Goal: Find specific page/section: Find specific page/section

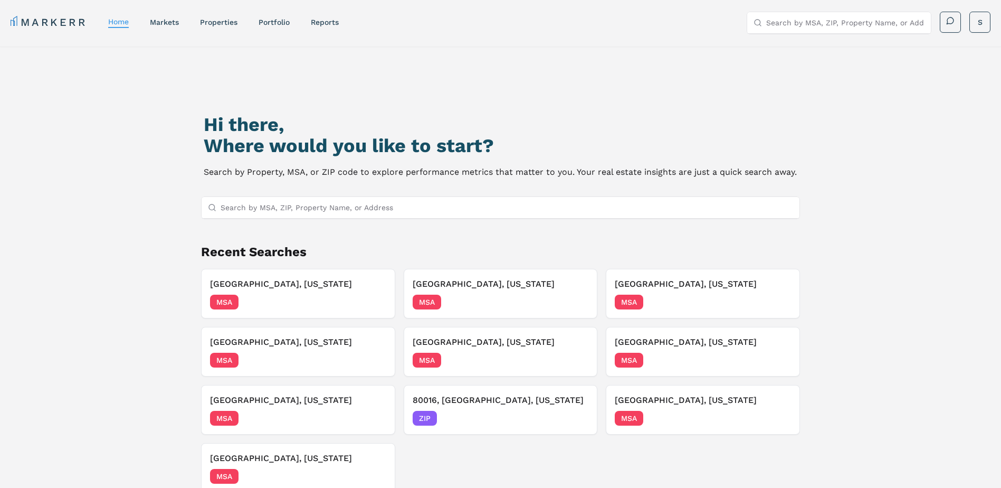
click at [396, 215] on input "Search by MSA, ZIP, Property Name, or Address" at bounding box center [507, 207] width 573 height 21
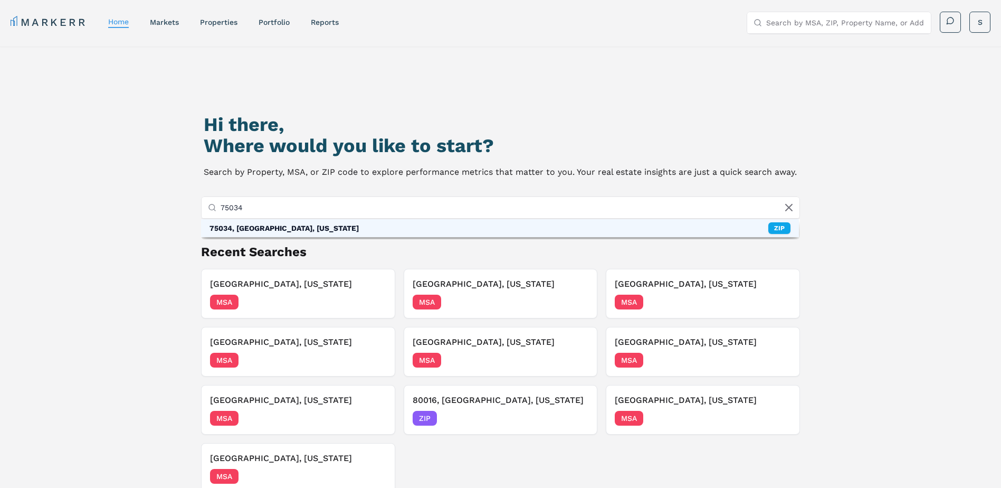
type input "75034"
click at [379, 226] on div "75034, Frisco, Texas ZIP" at bounding box center [500, 228] width 599 height 18
